Goal: Entertainment & Leisure: Consume media (video, audio)

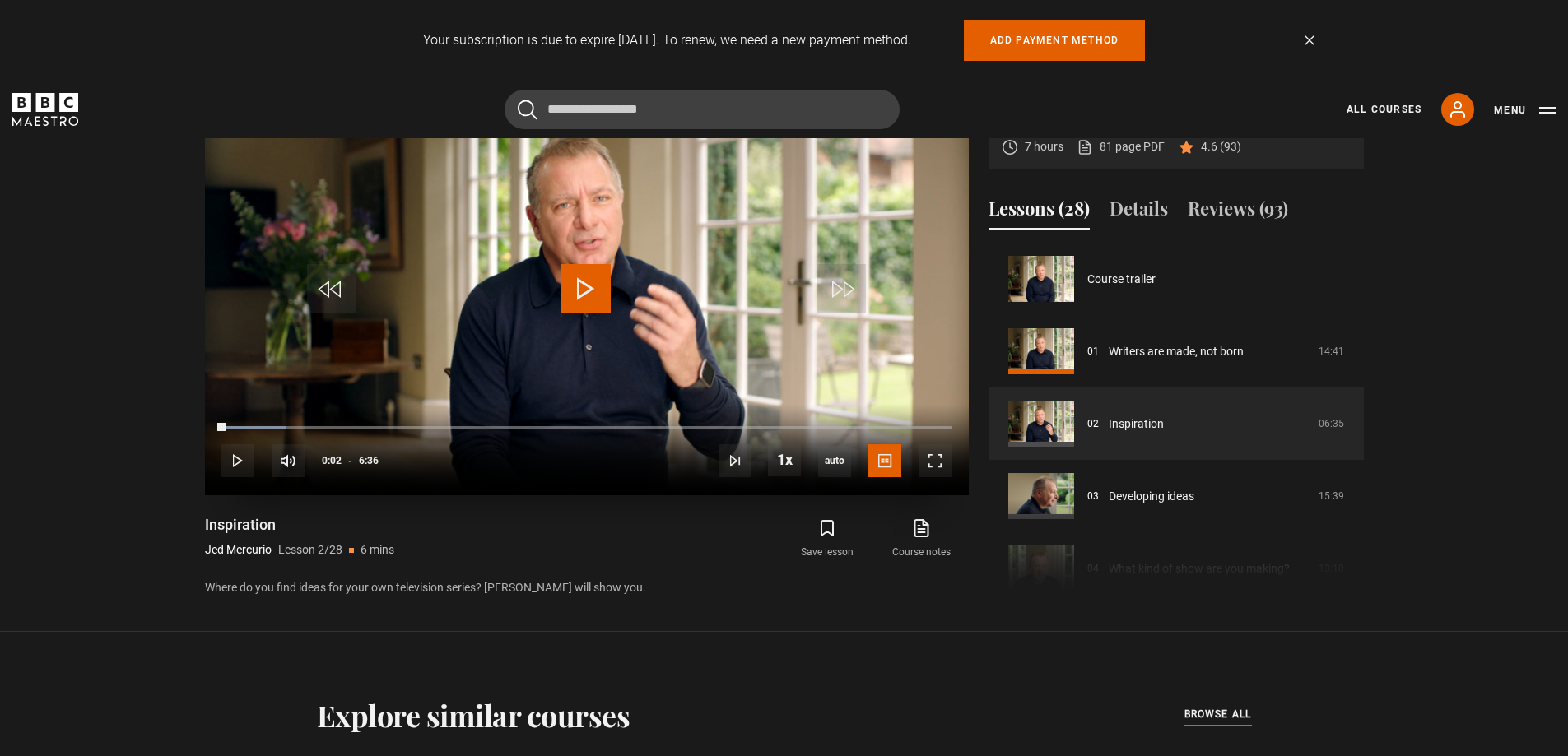
scroll to position [72, 0]
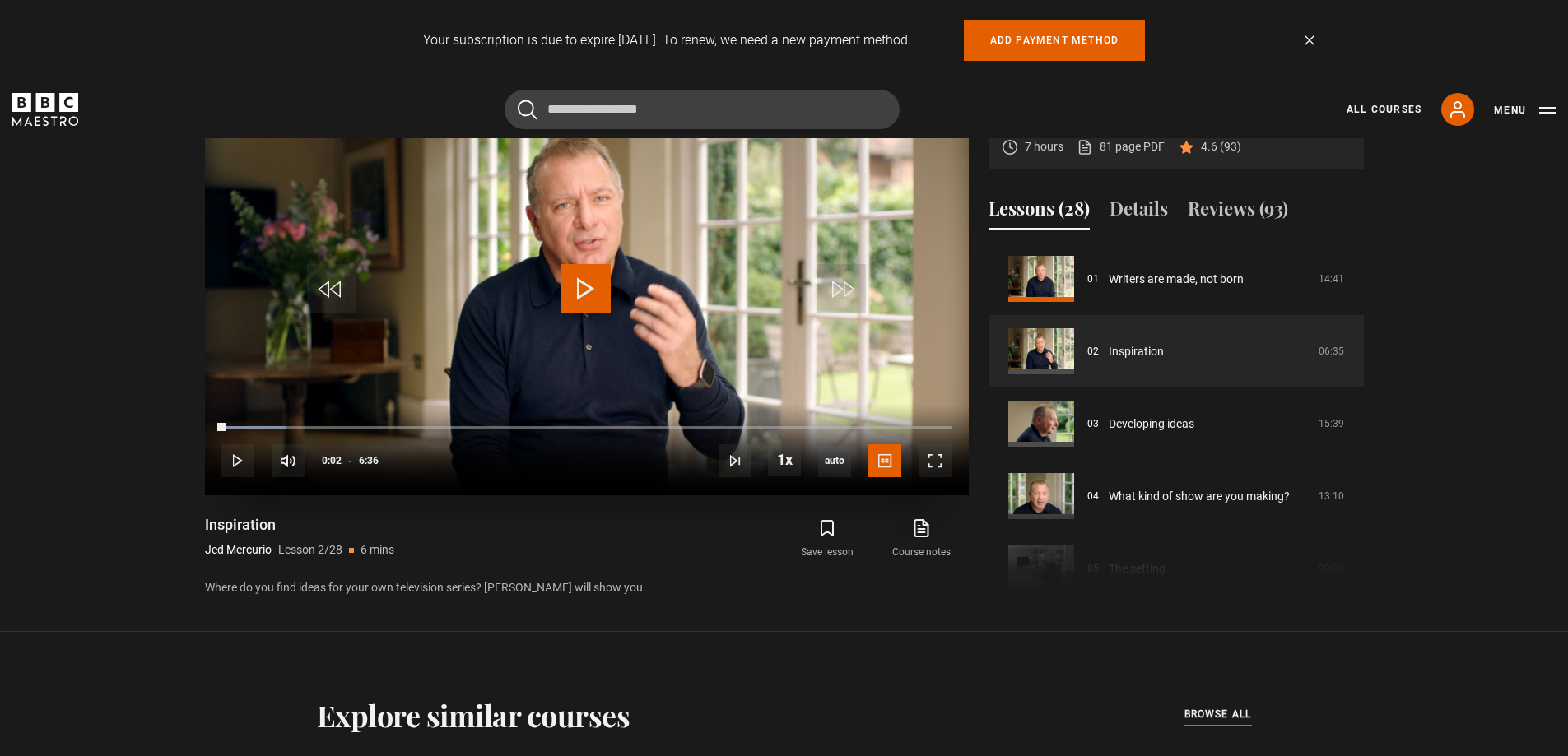
click at [595, 279] on span "Video Player" at bounding box center [586, 289] width 49 height 49
click at [591, 296] on span "Video Player" at bounding box center [586, 289] width 49 height 49
click at [592, 278] on span "Video Player" at bounding box center [586, 289] width 49 height 49
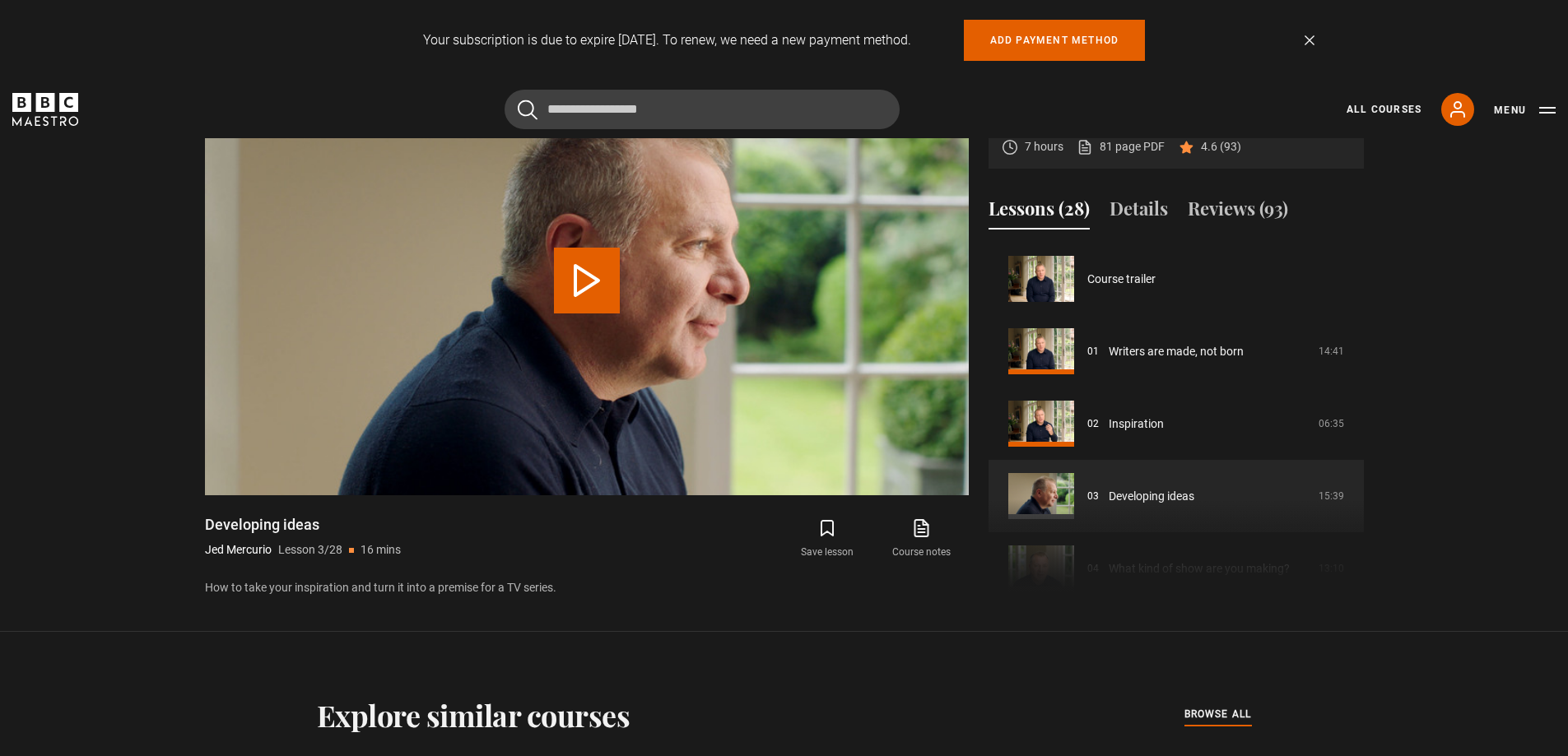
scroll to position [145, 0]
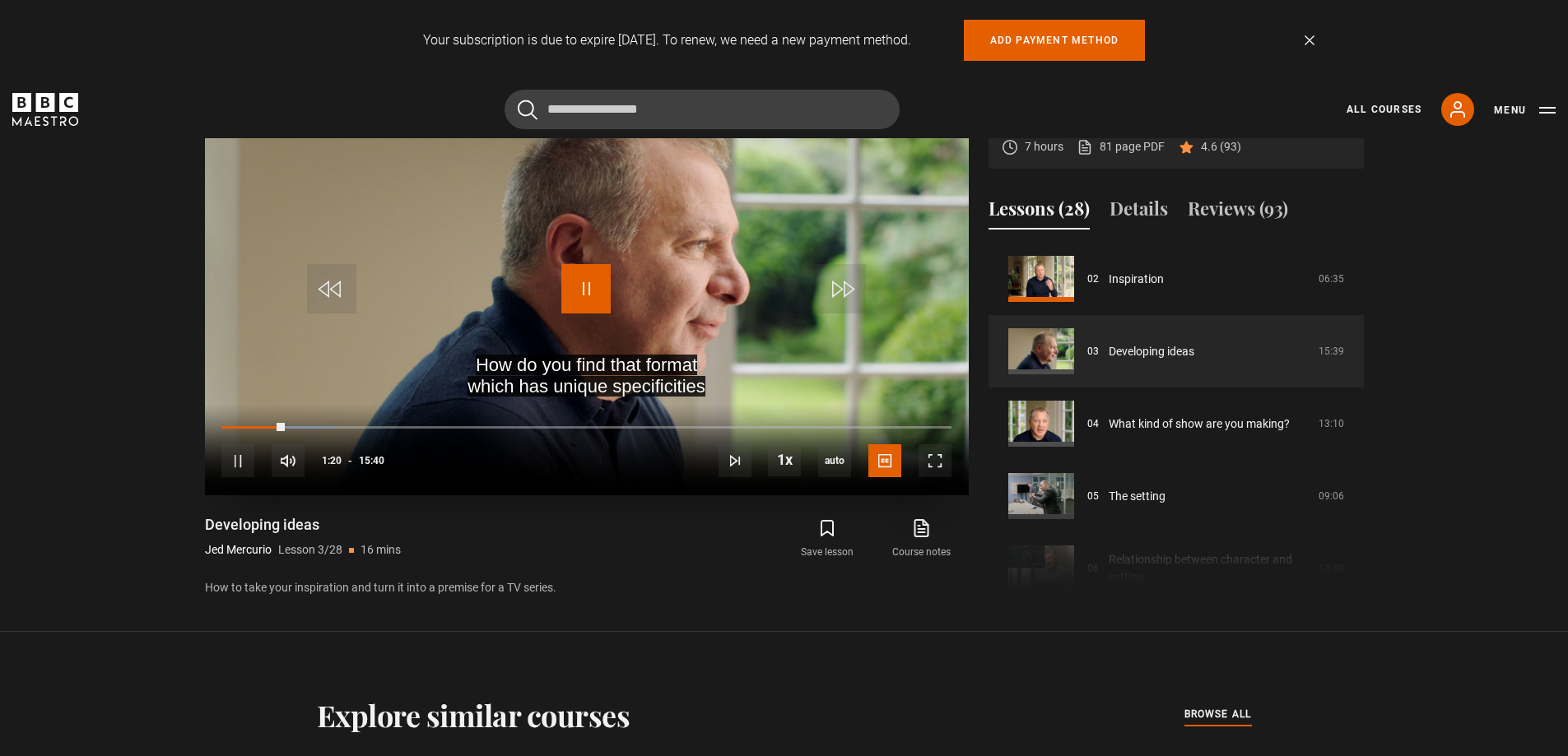
click at [589, 288] on span "Video Player" at bounding box center [586, 289] width 49 height 49
click at [595, 282] on span "Video Player" at bounding box center [586, 289] width 49 height 49
click at [590, 286] on span "Video Player" at bounding box center [586, 289] width 49 height 49
click at [581, 296] on span "Video Player" at bounding box center [586, 289] width 49 height 49
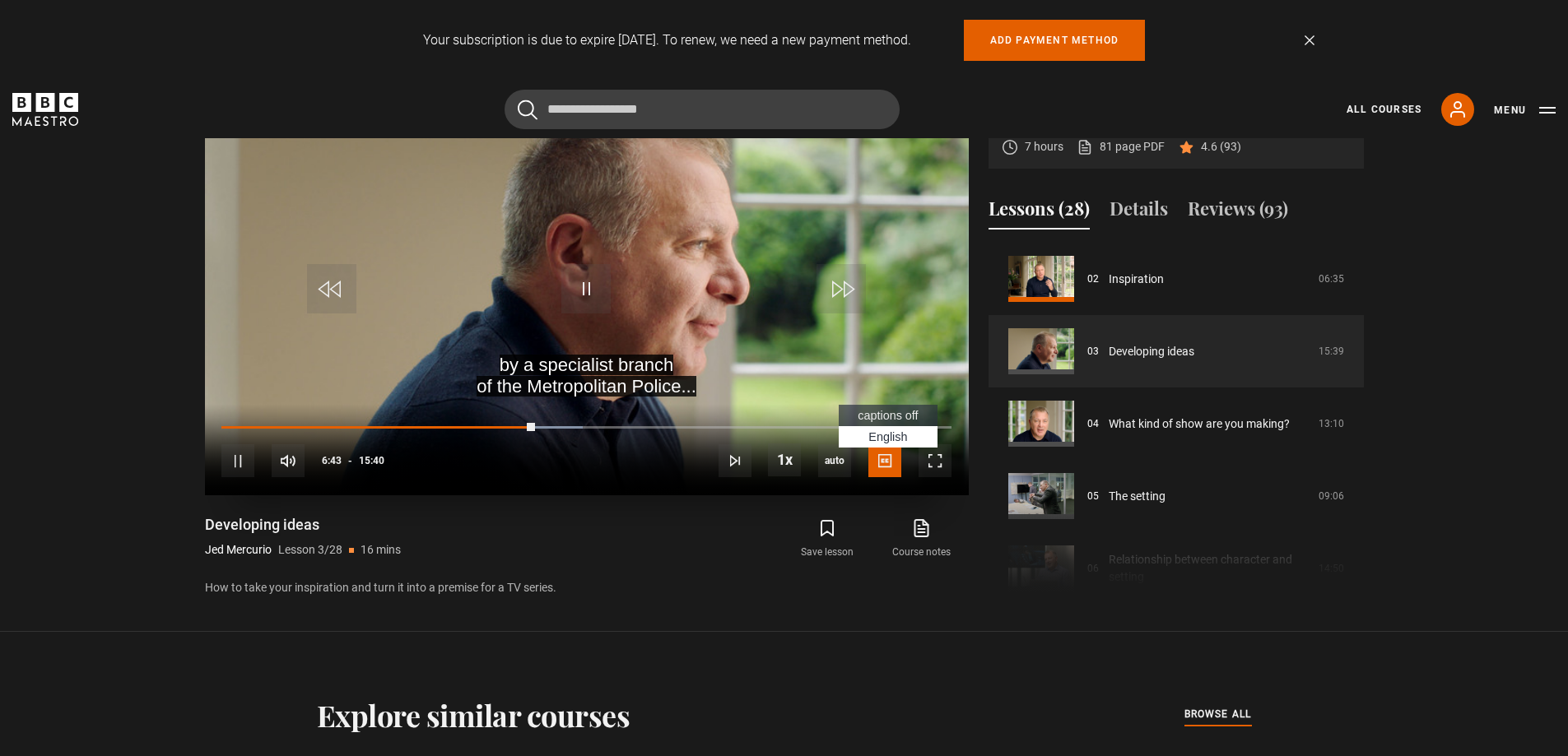
click at [886, 459] on span "Video Player" at bounding box center [885, 461] width 33 height 33
click at [889, 415] on span "captions off" at bounding box center [888, 415] width 60 height 13
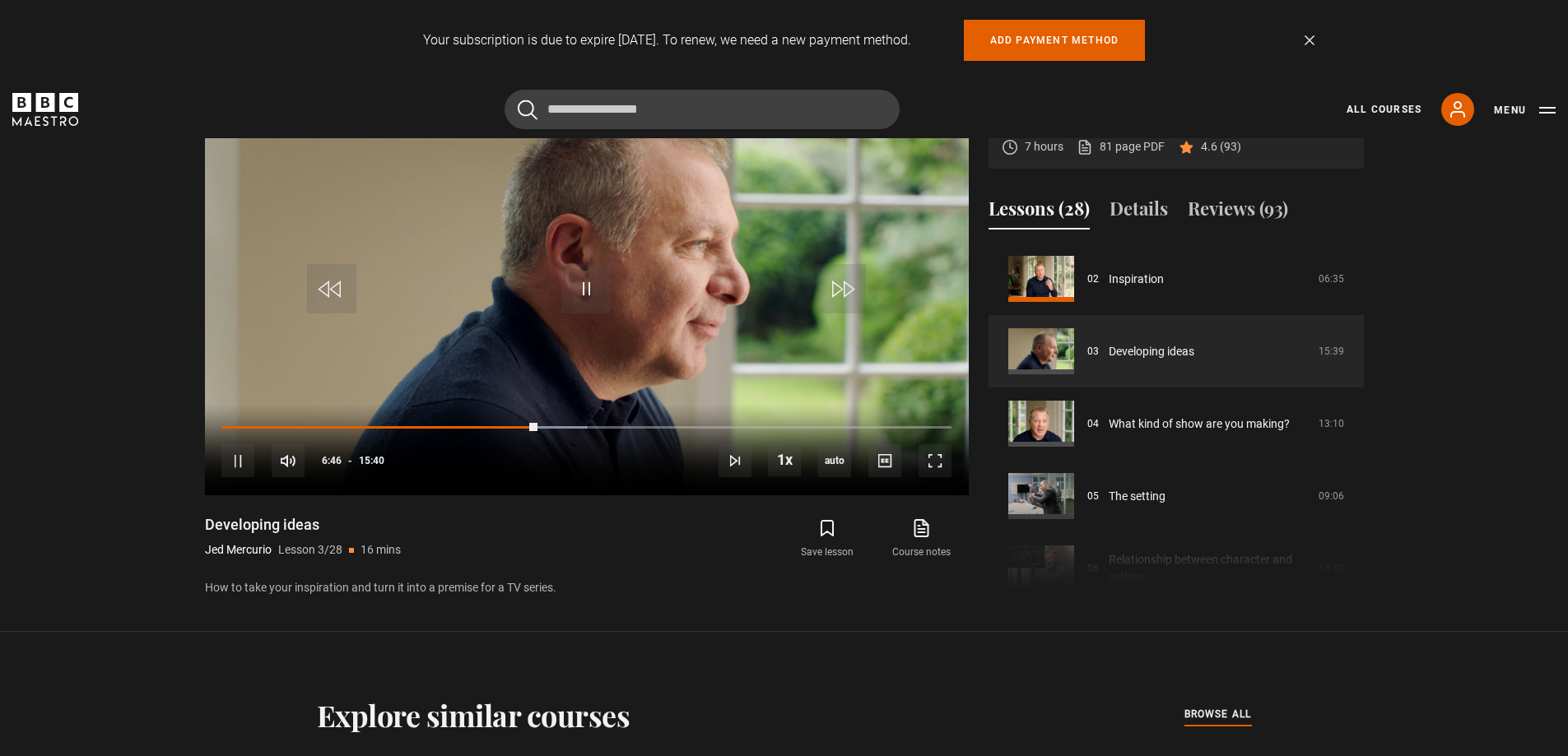
click at [112, 367] on section "Writing Drama for Television [PERSON_NAME] 7 hours 81 page PDF (opens in new ta…" at bounding box center [784, 316] width 1568 height 632
click at [580, 289] on span "Video Player" at bounding box center [586, 289] width 49 height 49
drag, startPoint x: 403, startPoint y: 203, endPoint x: 66, endPoint y: 247, distance: 339.9
click at [66, 247] on section "Writing Drama for Television [PERSON_NAME] 7 hours 81 page PDF (opens in new ta…" at bounding box center [784, 316] width 1568 height 632
click at [580, 289] on span "Video Player" at bounding box center [586, 289] width 49 height 49
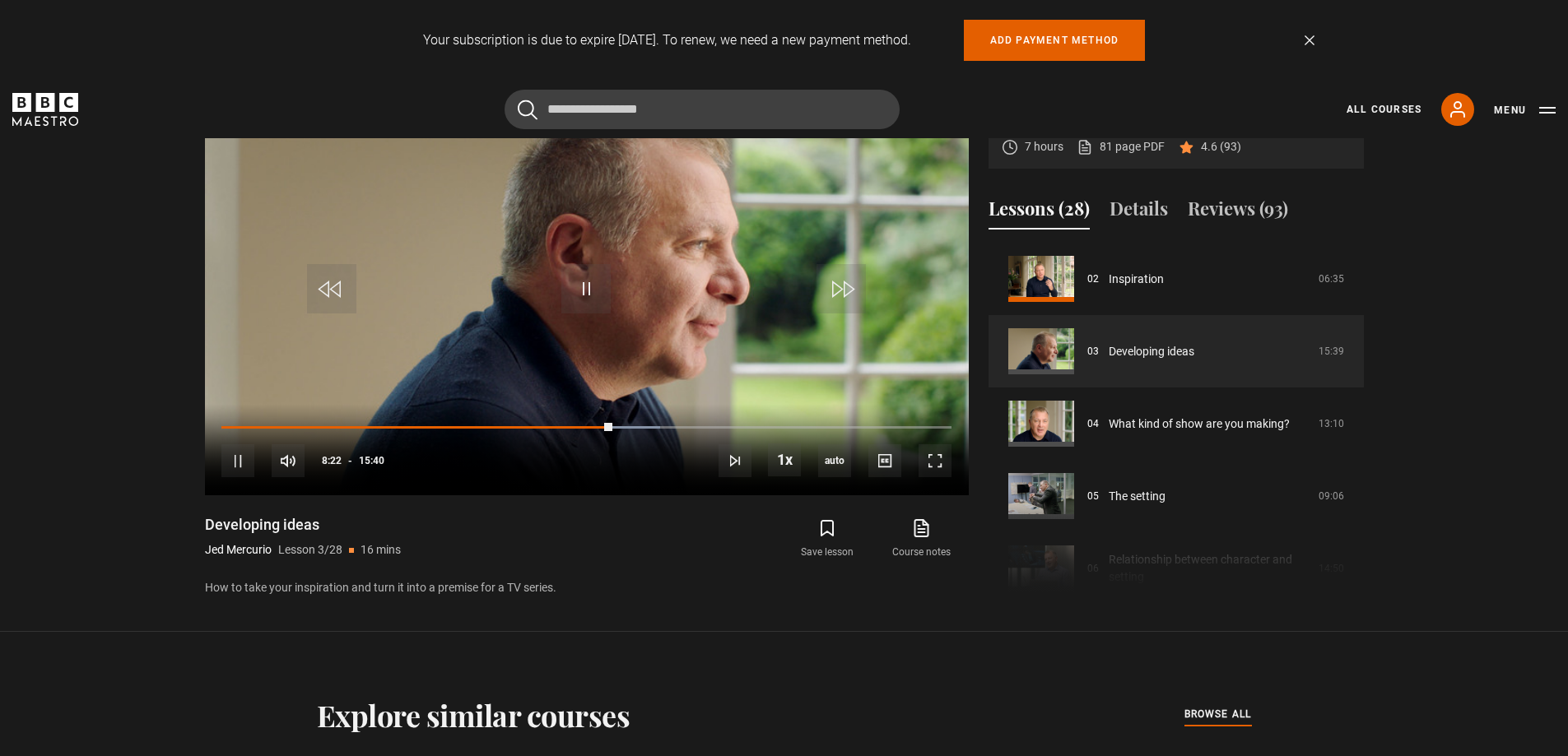
click at [1307, 38] on link "Dismiss" at bounding box center [1310, 40] width 10 height 10
